Goal: Answer question/provide support

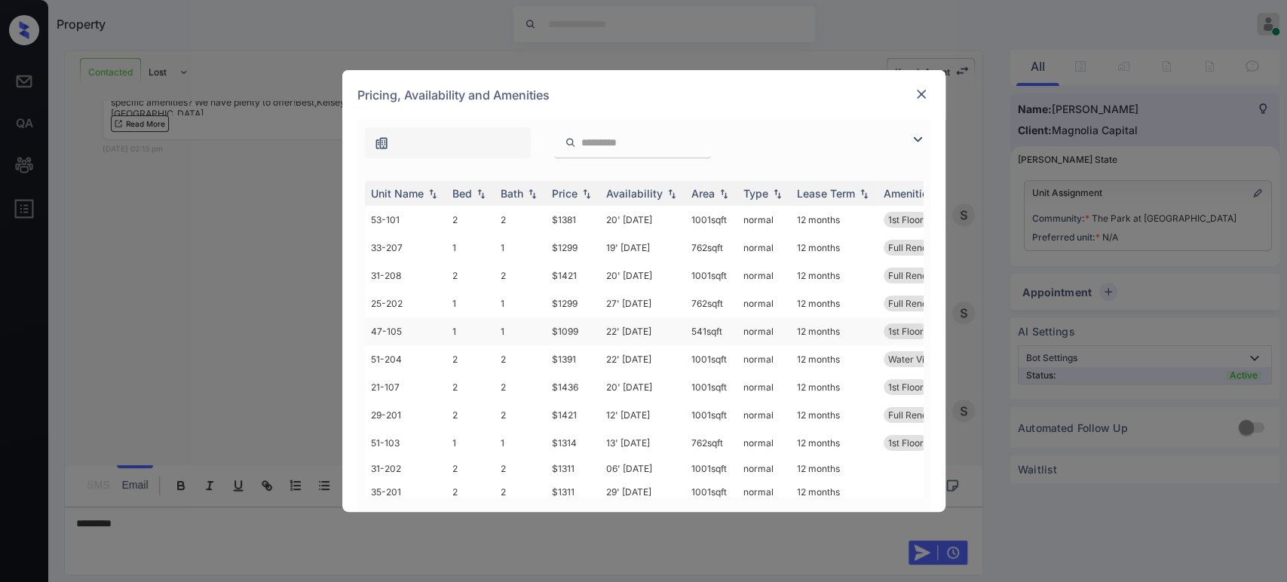
click at [567, 331] on td "$1099" at bounding box center [573, 331] width 54 height 28
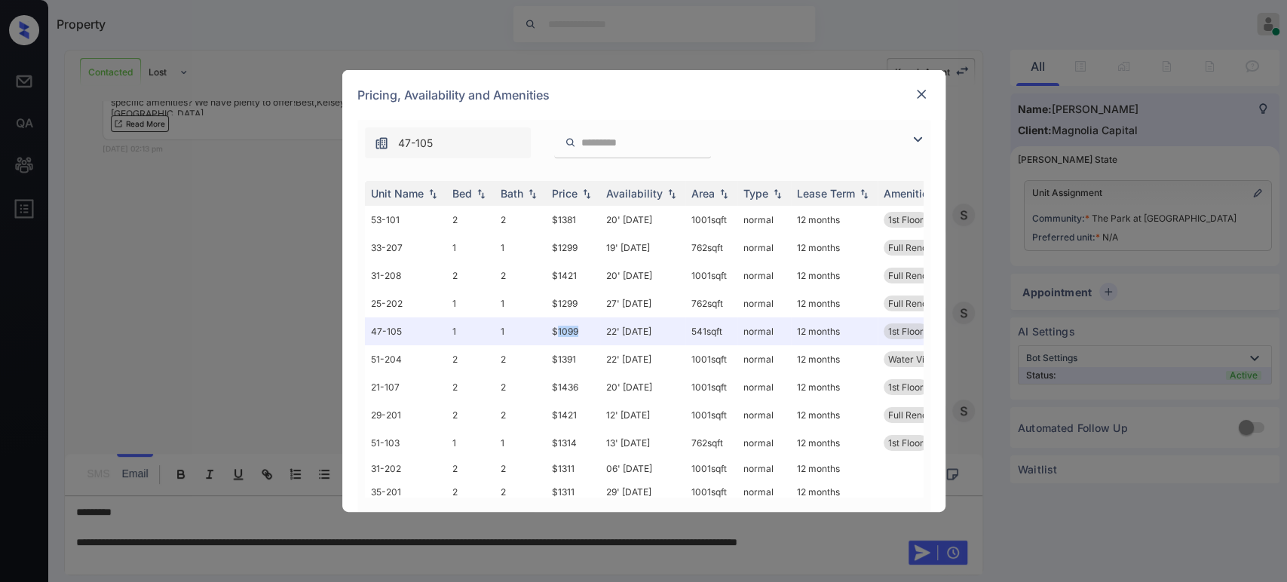
click at [922, 90] on img at bounding box center [920, 94] width 15 height 15
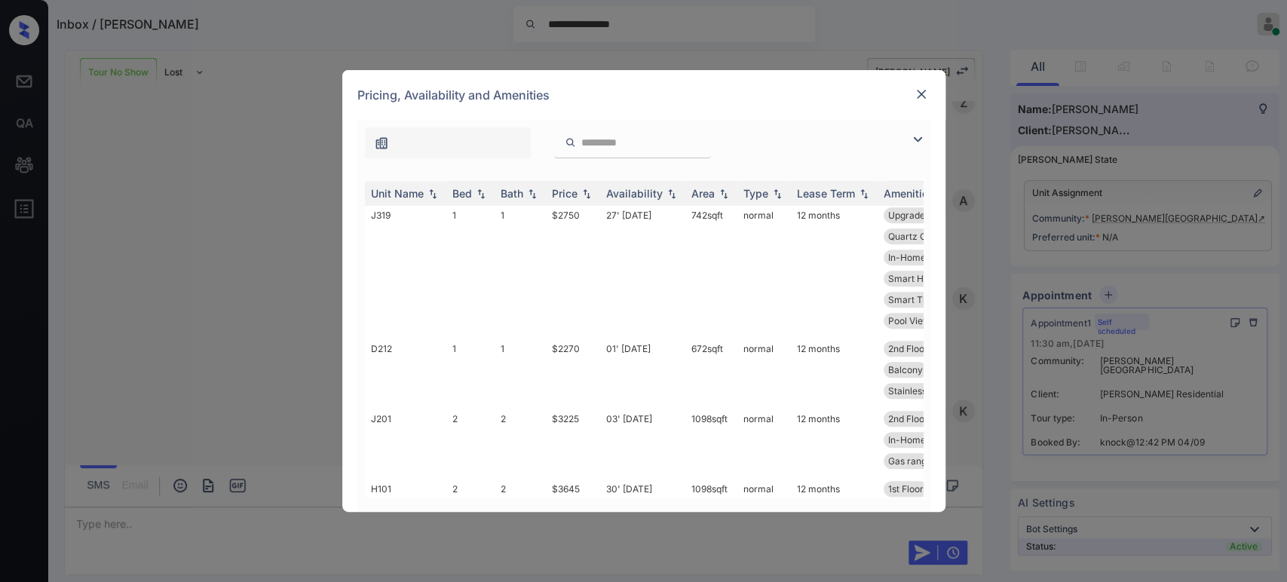
scroll to position [669, 0]
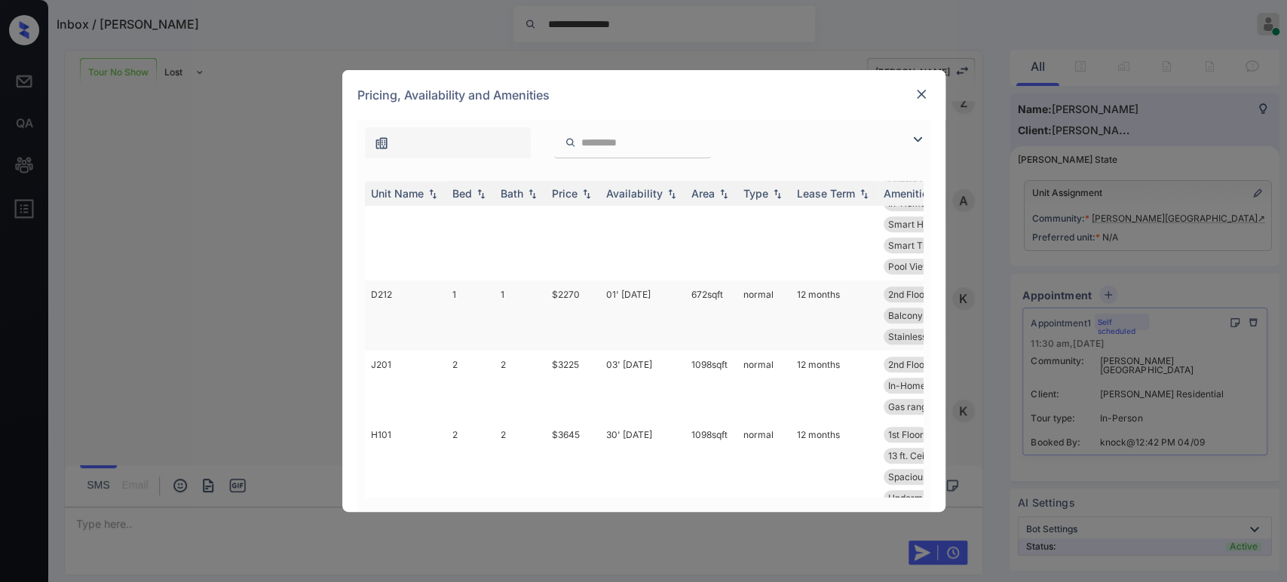
click at [569, 292] on td "$2270" at bounding box center [573, 315] width 54 height 70
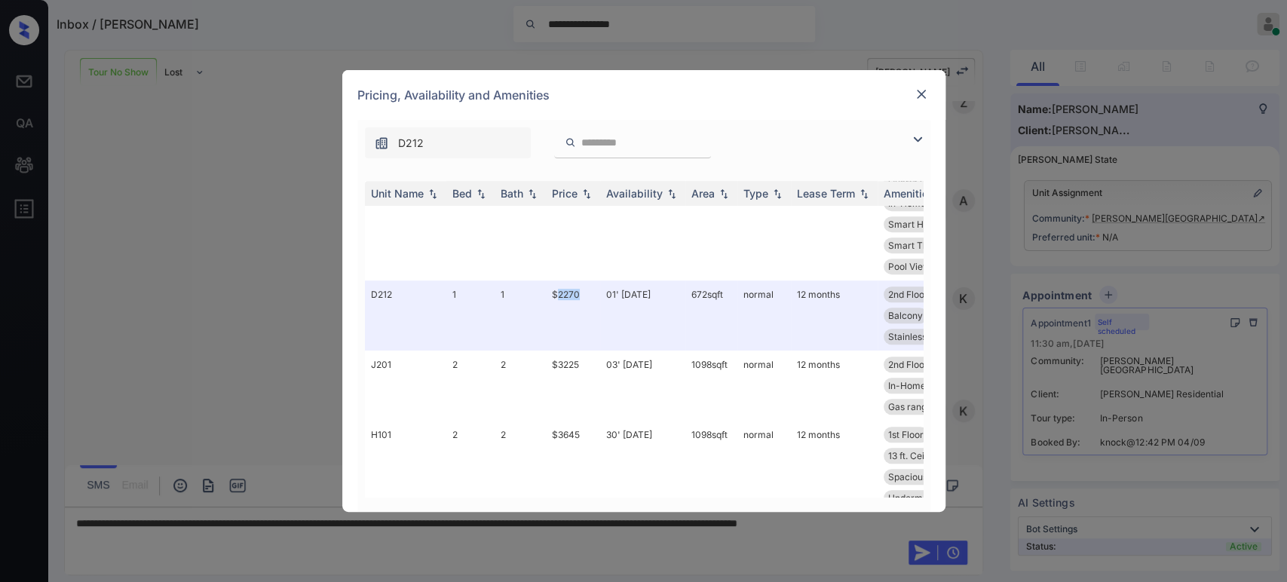
click at [924, 87] on img at bounding box center [920, 94] width 15 height 15
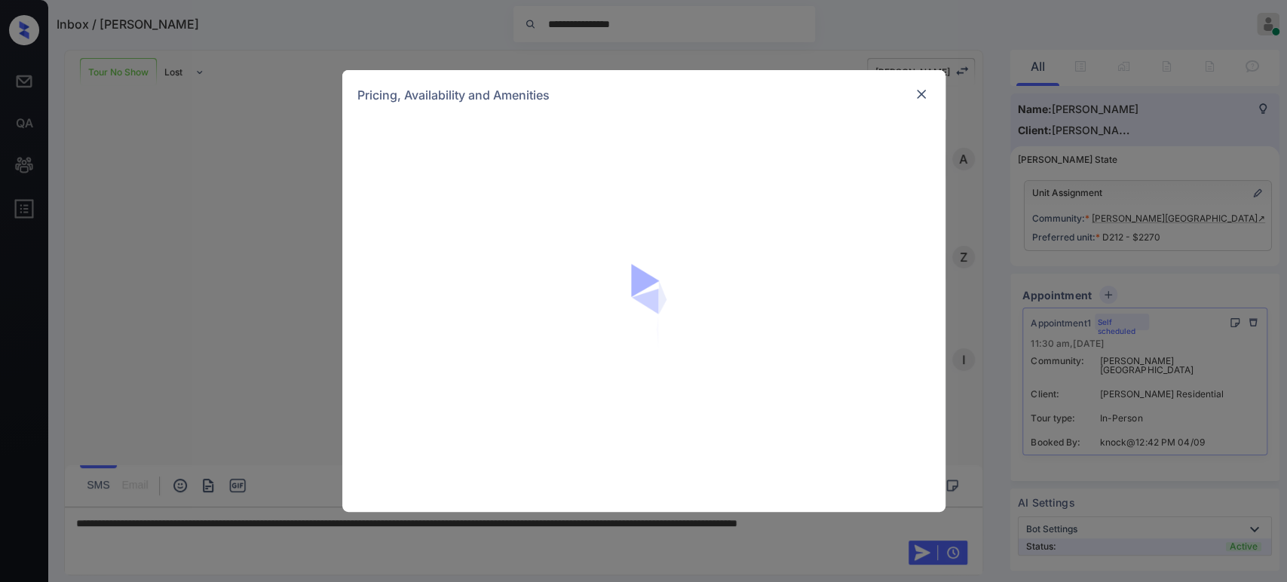
scroll to position [628, 0]
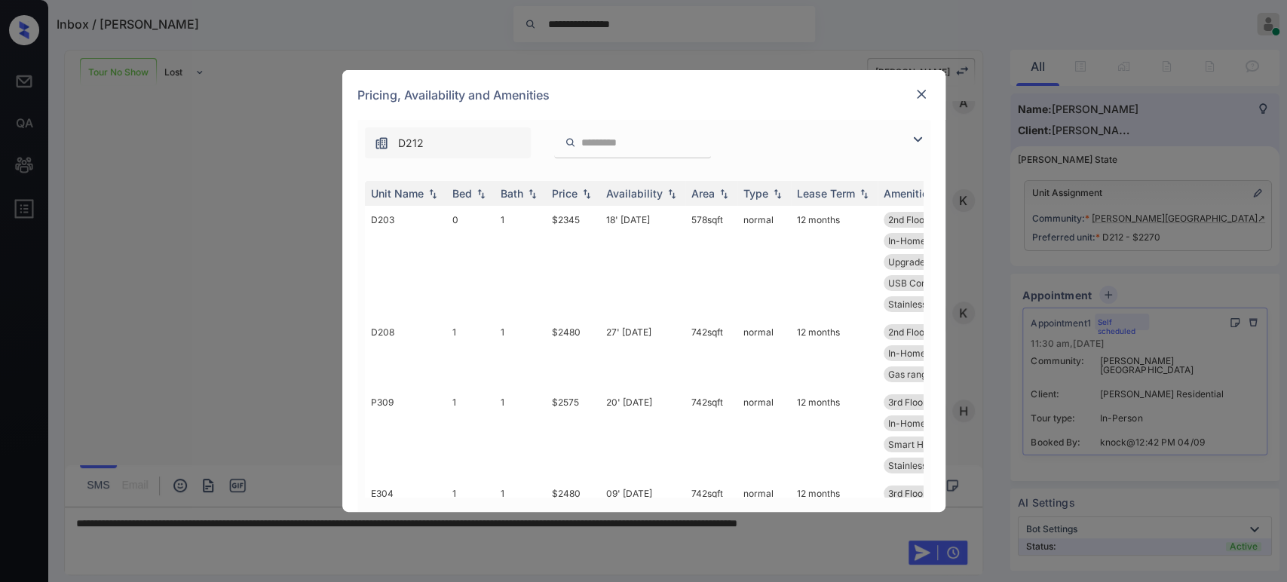
click at [927, 95] on div at bounding box center [921, 94] width 18 height 18
